Goal: Transaction & Acquisition: Purchase product/service

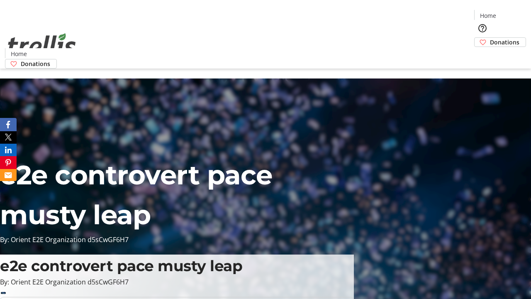
click at [490, 38] on span "Donations" at bounding box center [504, 42] width 29 height 9
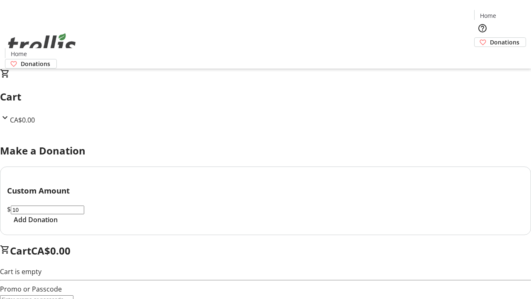
click at [58, 224] on span "Add Donation" at bounding box center [36, 219] width 44 height 10
select select "CA"
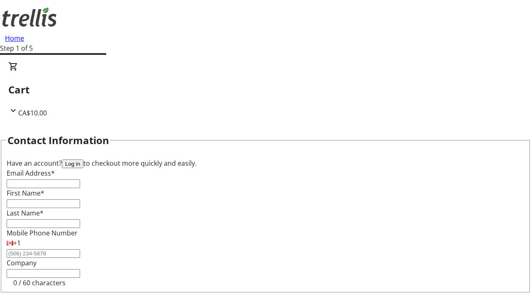
click at [83, 159] on button "Log in" at bounding box center [73, 163] width 22 height 9
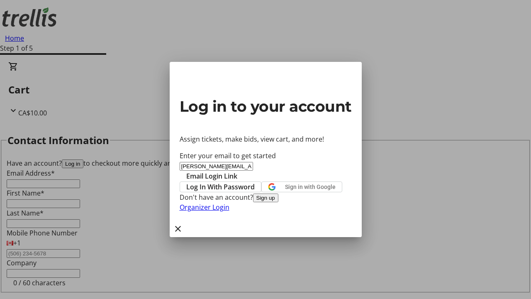
type input "[PERSON_NAME][EMAIL_ADDRESS][DOMAIN_NAME]"
click at [237, 171] on span "Email Login Link" at bounding box center [211, 176] width 51 height 10
